Goal: Information Seeking & Learning: Check status

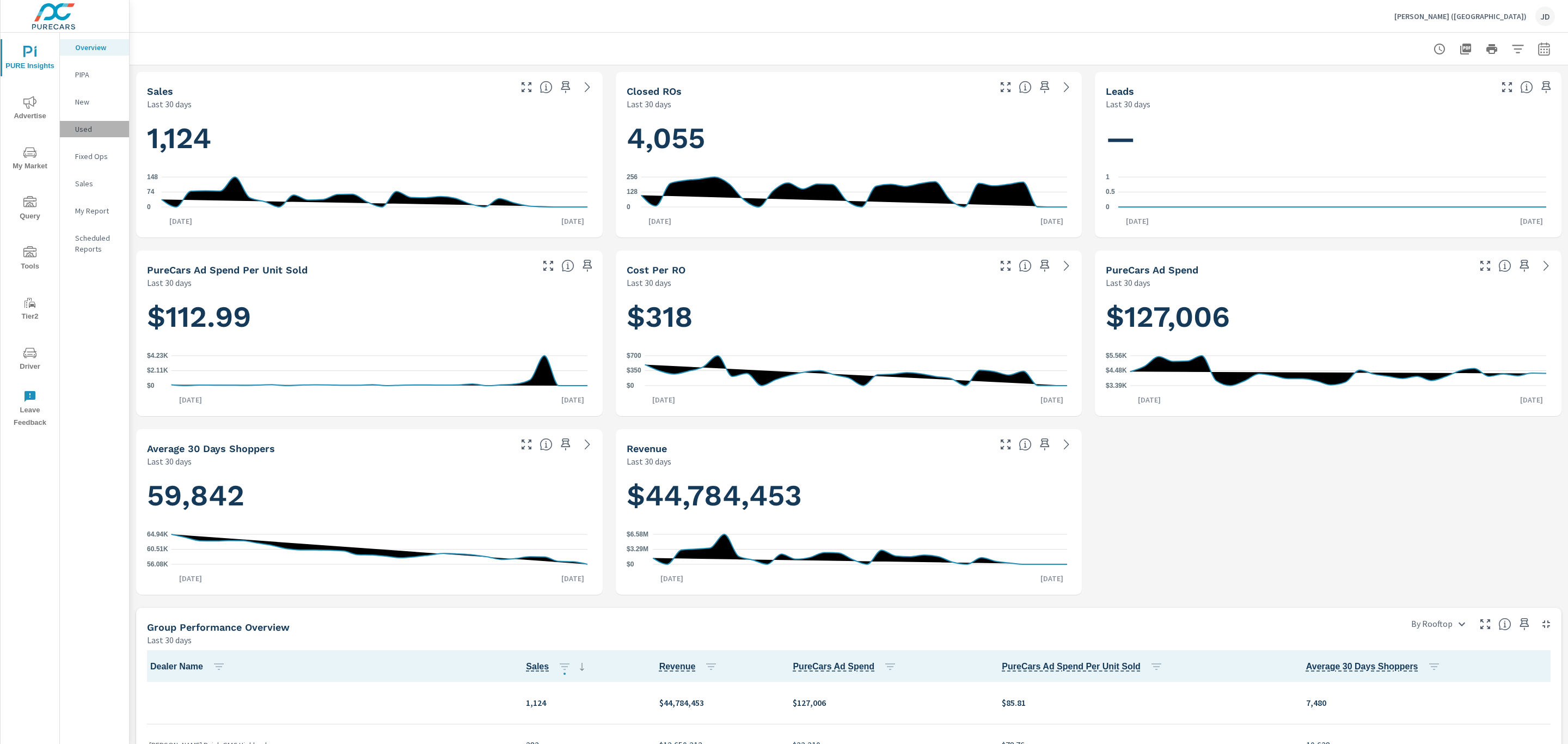
click at [89, 126] on p "Used" at bounding box center [98, 128] width 45 height 10
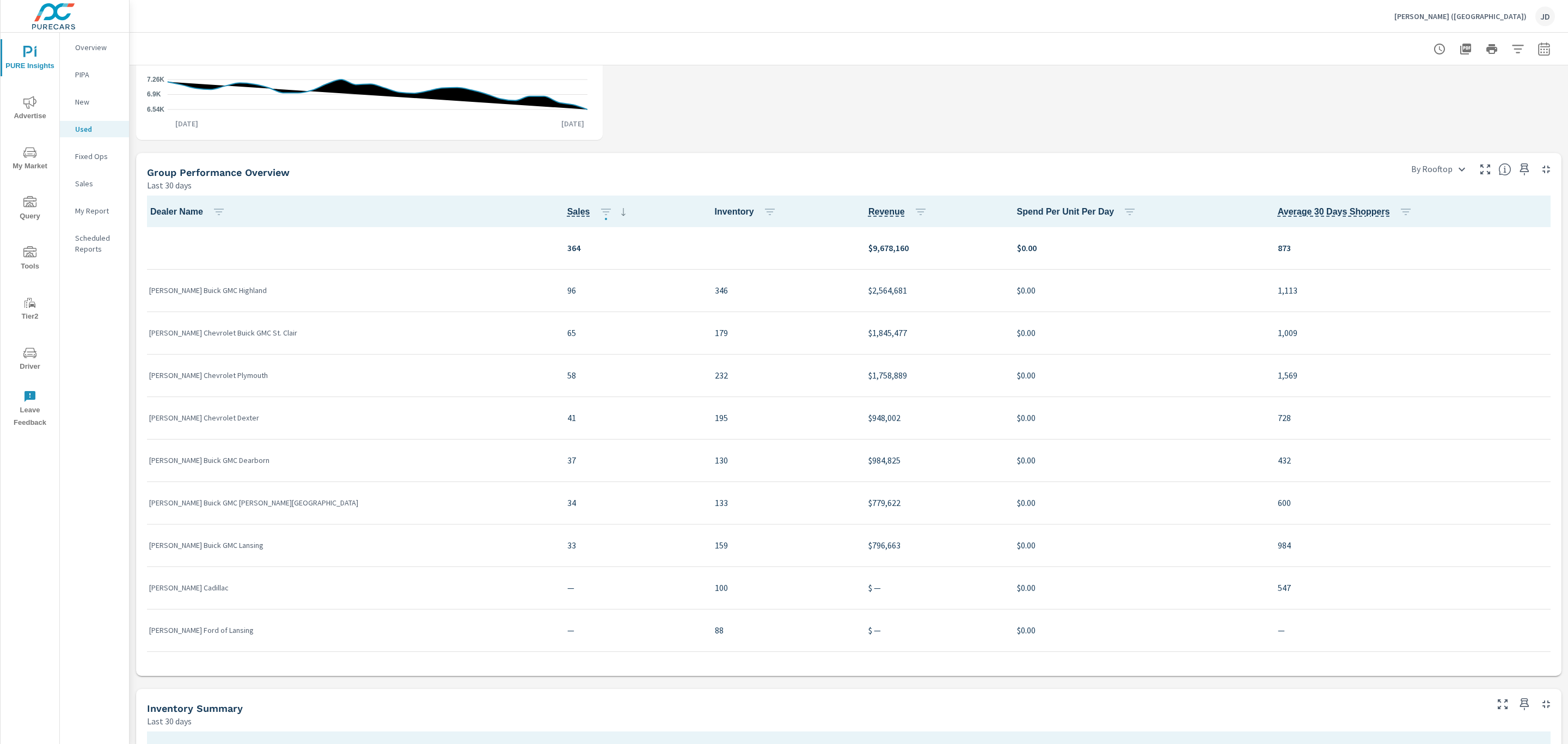
scroll to position [303, 0]
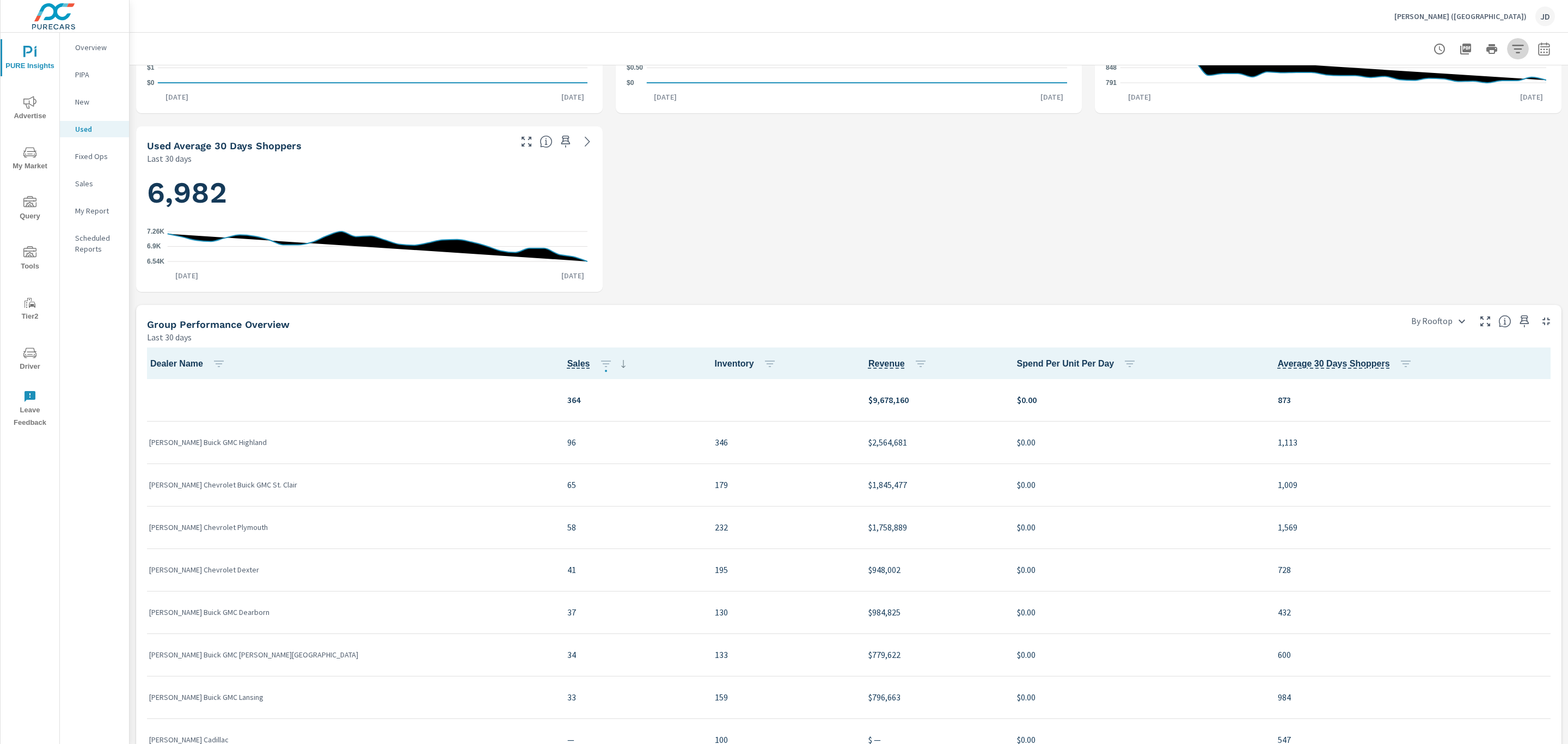
click at [1511, 43] on icon "button" at bounding box center [1518, 49] width 13 height 13
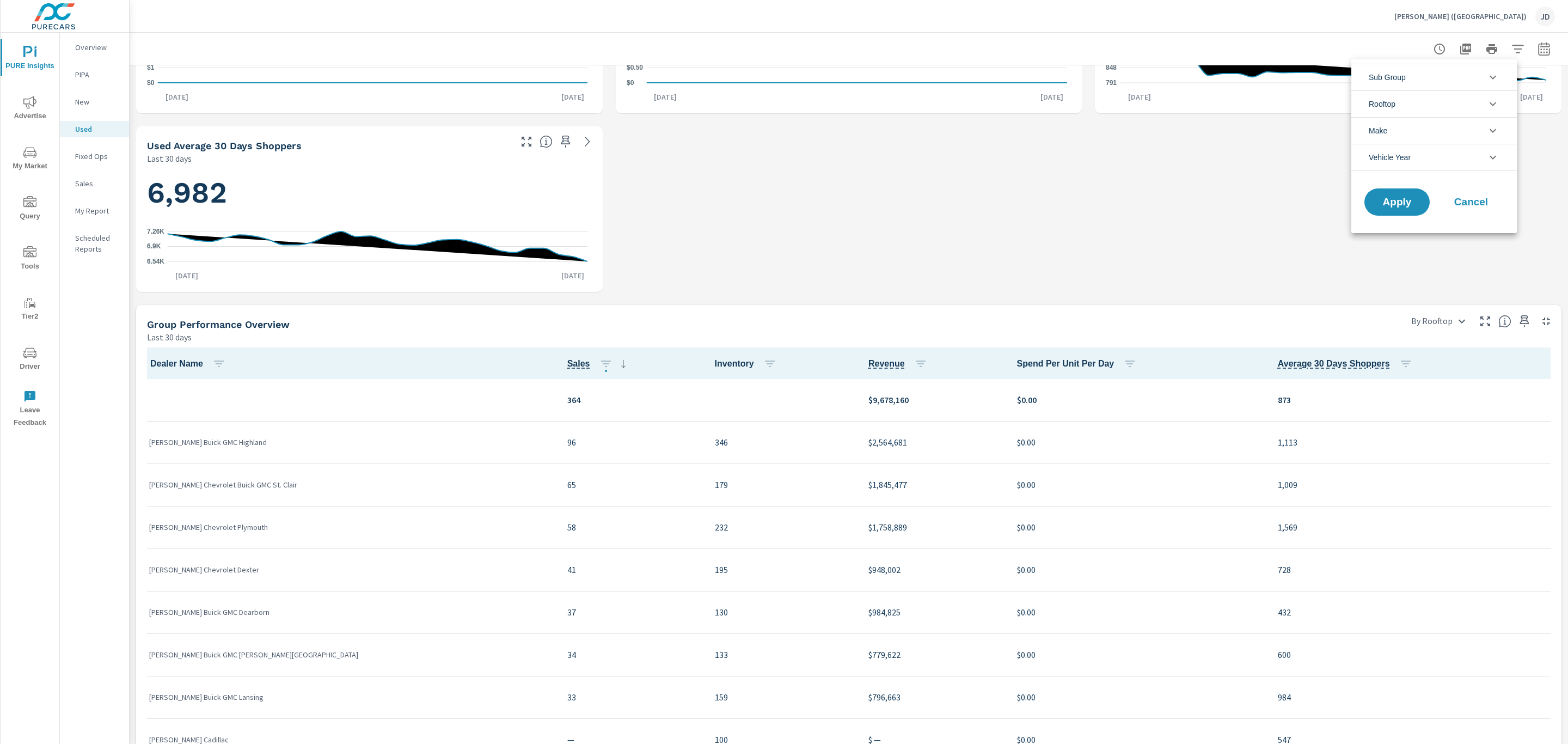
click at [1466, 99] on li "Rooftop" at bounding box center [1433, 103] width 166 height 27
drag, startPoint x: 1468, startPoint y: 149, endPoint x: 1477, endPoint y: 106, distance: 43.9
click at [1477, 106] on li "Rooftop" at bounding box center [1433, 103] width 166 height 27
click at [1477, 133] on li "Make" at bounding box center [1433, 131] width 166 height 27
click at [1482, 113] on li "Rooftop" at bounding box center [1433, 103] width 166 height 27
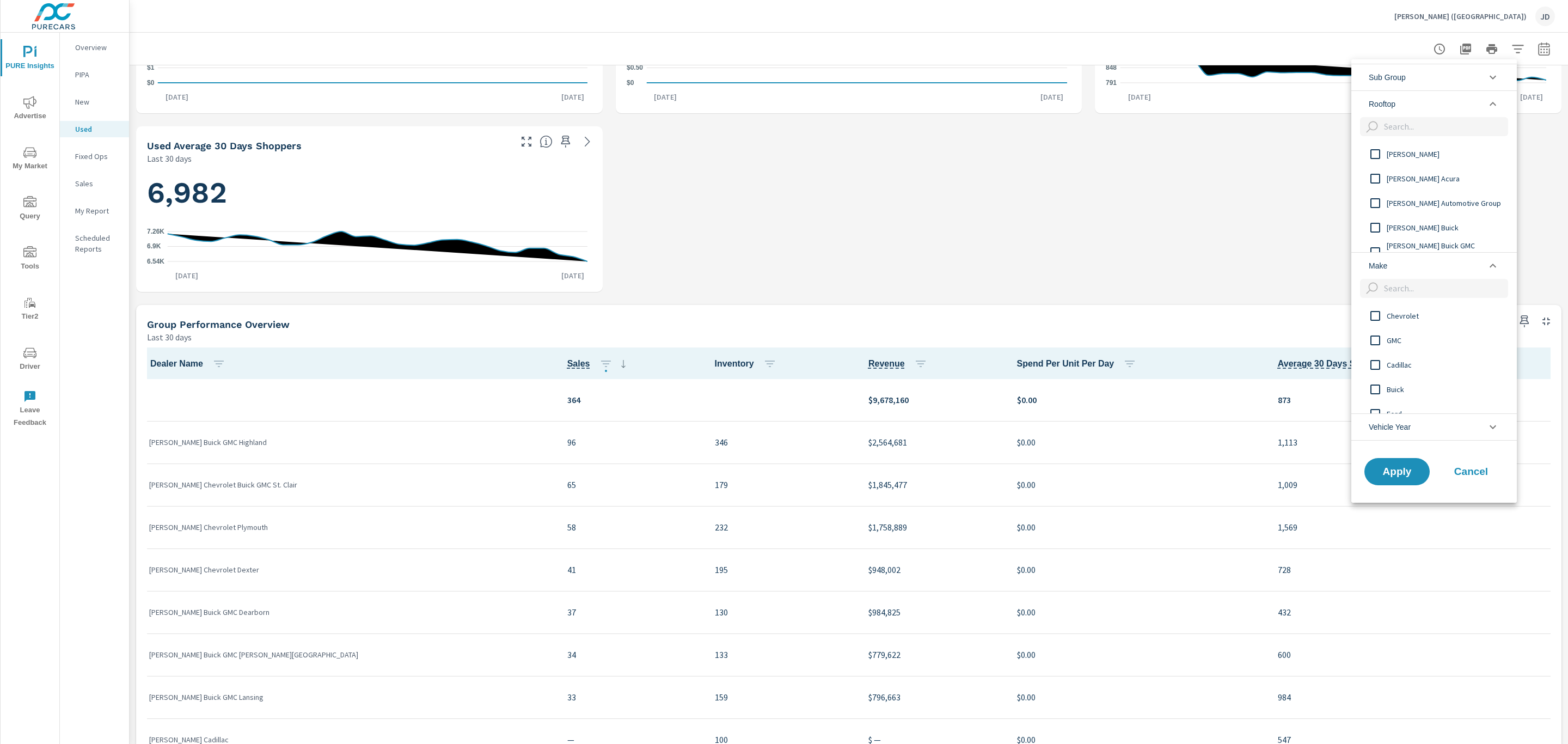
click at [1477, 137] on div "filter options" at bounding box center [1433, 130] width 166 height 25
click at [1494, 110] on icon "filter options" at bounding box center [1493, 104] width 13 height 13
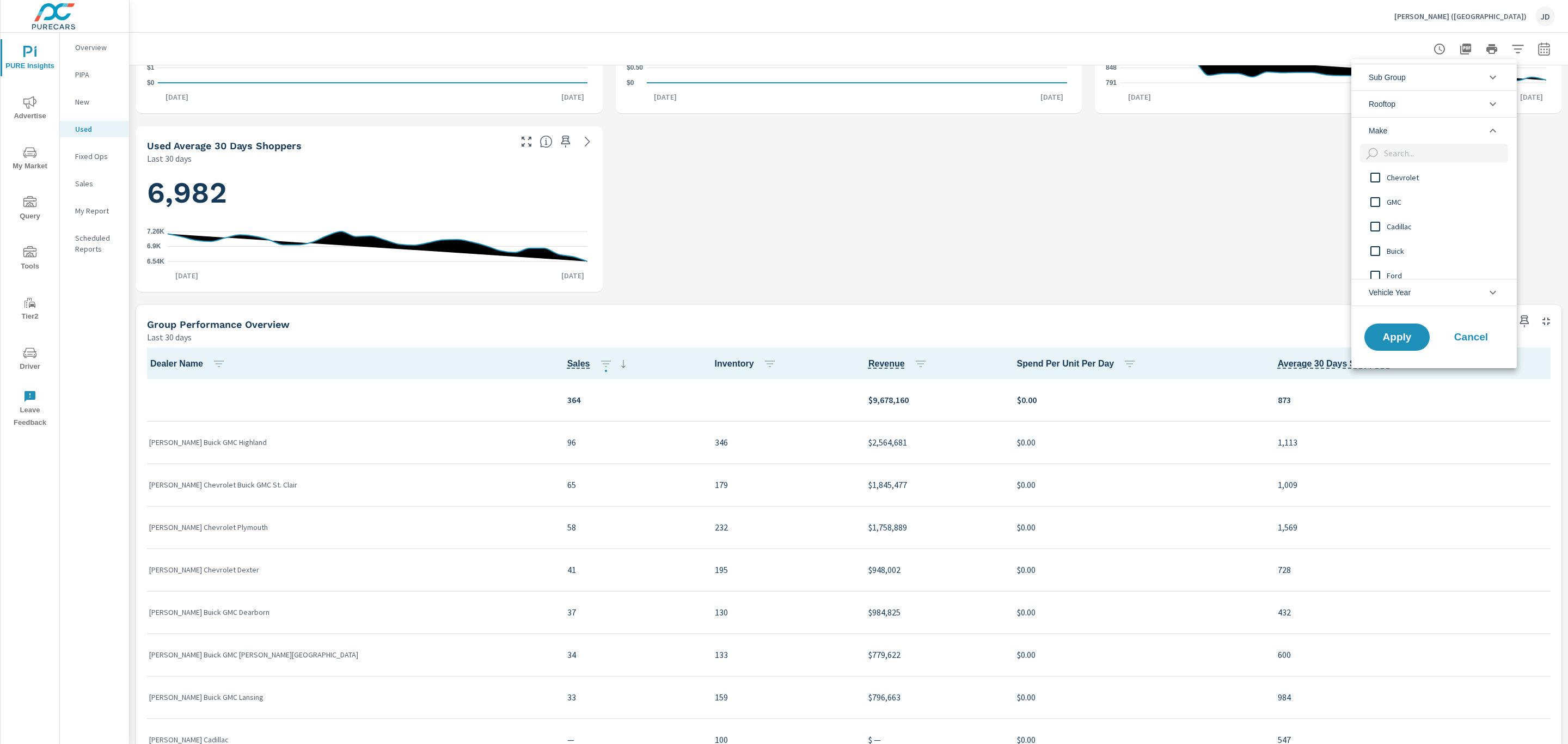
scroll to position [4, 0]
click at [1423, 249] on span "Buick" at bounding box center [1447, 250] width 119 height 13
click at [1385, 336] on span "Apply" at bounding box center [1397, 336] width 45 height 10
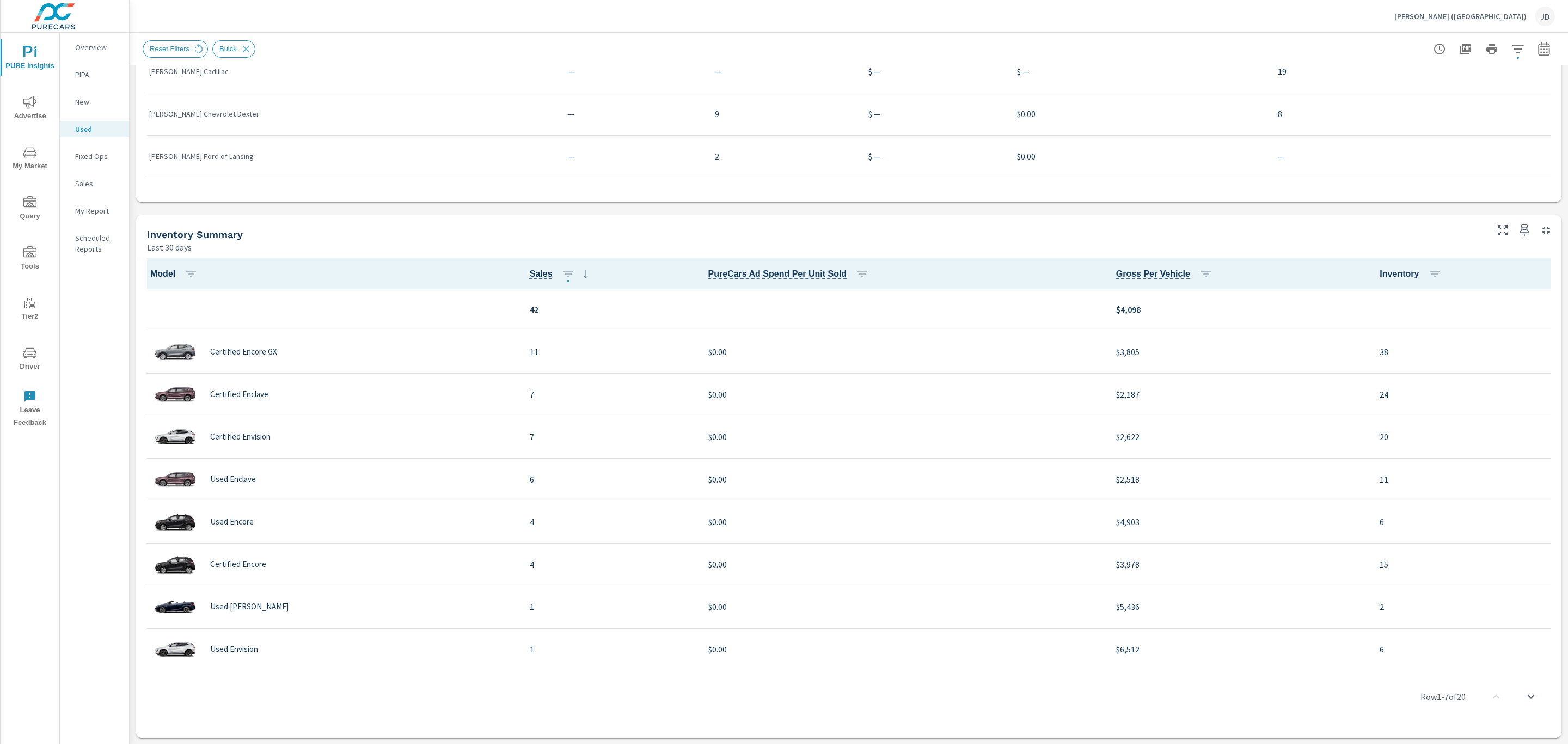
scroll to position [2, 0]
click at [1538, 49] on icon "button" at bounding box center [1544, 49] width 13 height 13
click at [1484, 95] on select "Custom Yesterday Last week Last 7 days Last 14 days Last 30 days Last 45 days L…" at bounding box center [1444, 94] width 109 height 22
click at [1390, 83] on select "Custom Yesterday Last week Last 7 days Last 14 days Last 30 days Last 45 days L…" at bounding box center [1444, 94] width 109 height 22
select select "Last 90 days"
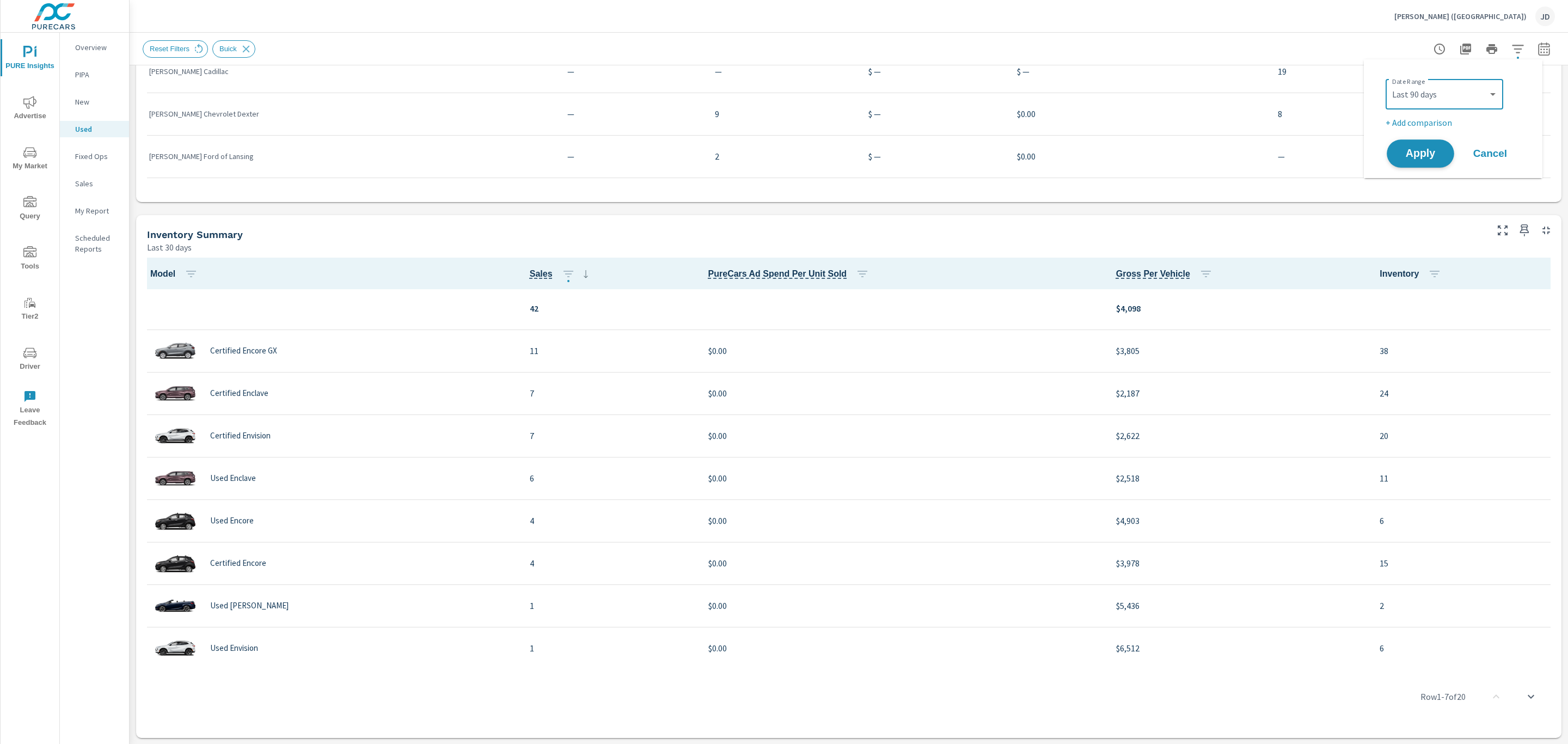
click at [1417, 149] on span "Apply" at bounding box center [1420, 154] width 45 height 10
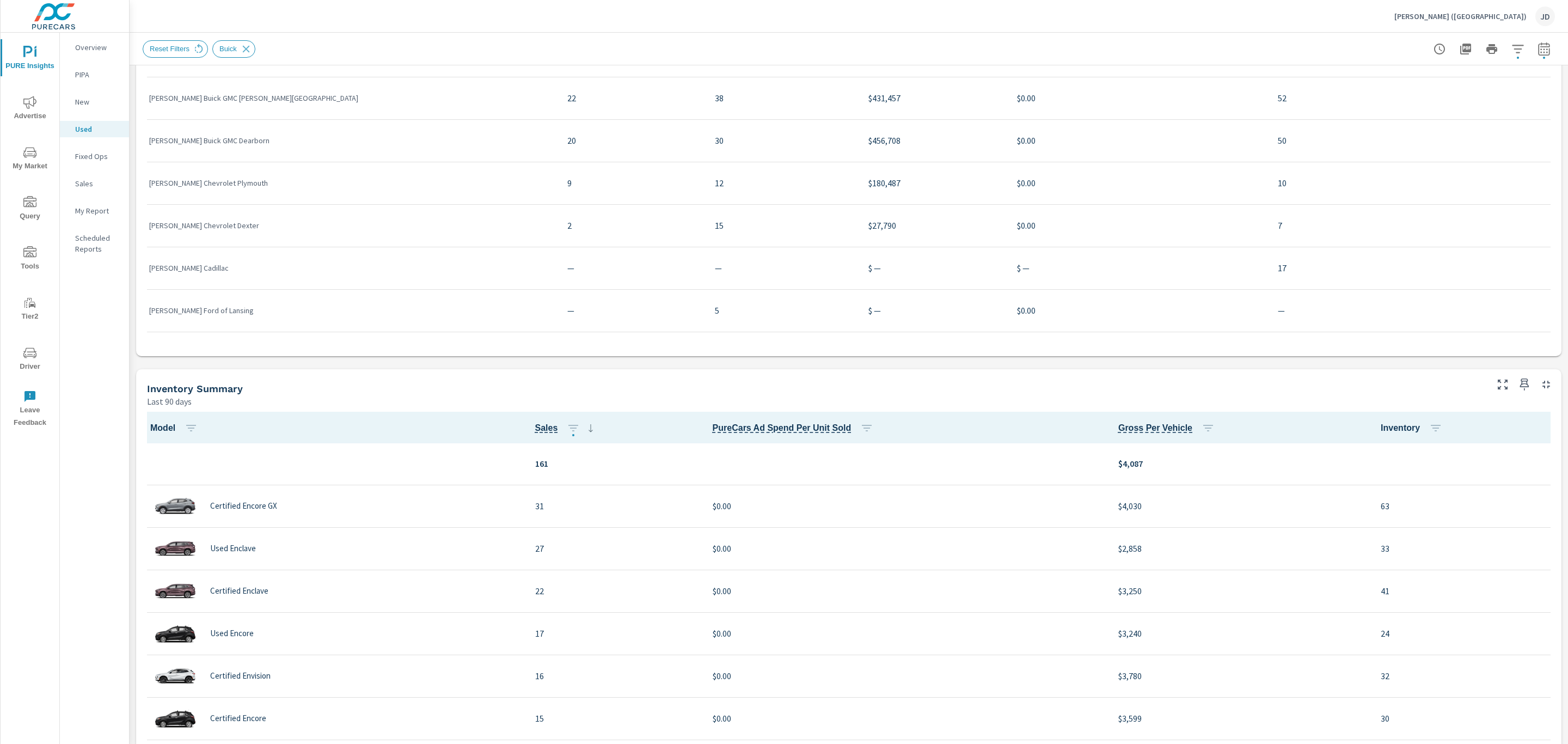
scroll to position [775, 0]
drag, startPoint x: 1300, startPoint y: 383, endPoint x: 1346, endPoint y: 371, distance: 47.5
click at [1346, 371] on div "Inventory Summary Last 90 days" at bounding box center [813, 388] width 1354 height 39
